Goal: Transaction & Acquisition: Purchase product/service

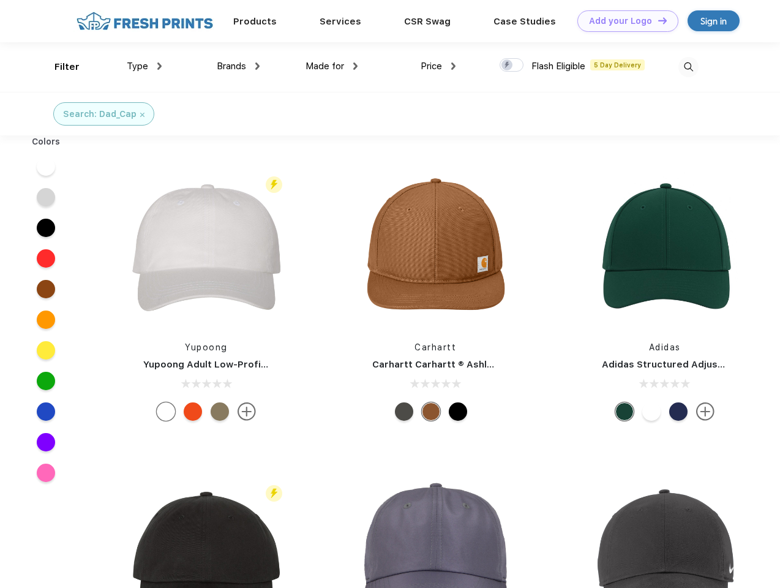
click at [623, 21] on link "Add your Logo Design Tool" at bounding box center [627, 20] width 101 height 21
click at [0, 0] on div "Design Tool" at bounding box center [0, 0] width 0 height 0
click at [657, 20] on link "Add your Logo Design Tool" at bounding box center [627, 20] width 101 height 21
click at [59, 67] on div "Filter" at bounding box center [66, 67] width 25 height 14
click at [144, 66] on span "Type" at bounding box center [137, 66] width 21 height 11
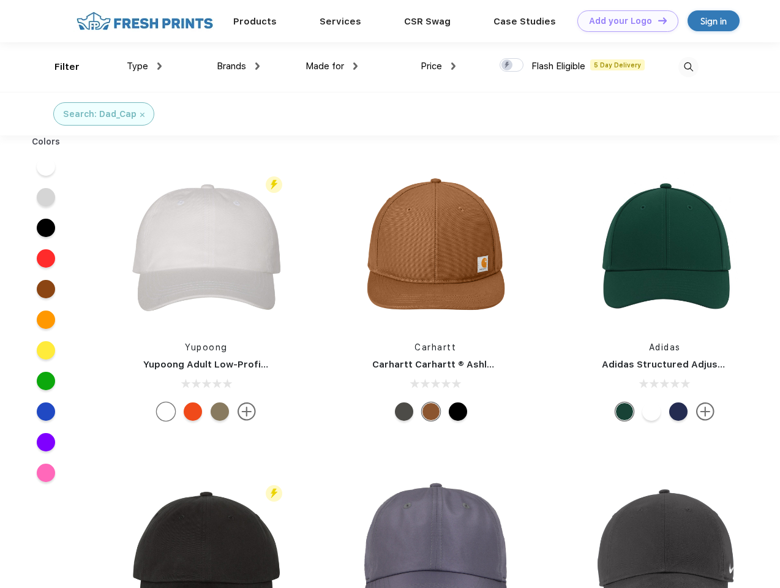
click at [238, 66] on span "Brands" at bounding box center [231, 66] width 29 height 11
click at [332, 66] on span "Made for" at bounding box center [324, 66] width 39 height 11
click at [438, 66] on span "Price" at bounding box center [430, 66] width 21 height 11
click at [512, 65] on div at bounding box center [511, 64] width 24 height 13
click at [507, 65] on input "checkbox" at bounding box center [503, 62] width 8 height 8
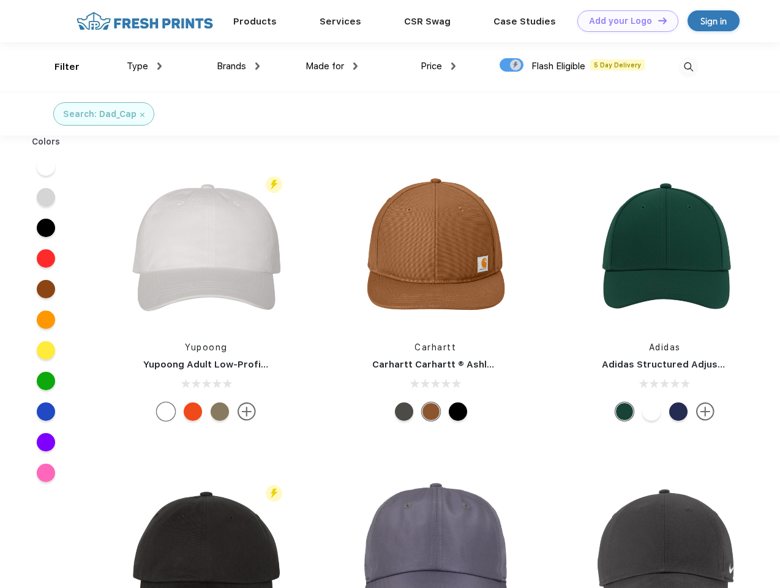
click at [688, 67] on img at bounding box center [688, 67] width 20 height 20
